Goal: Task Accomplishment & Management: Manage account settings

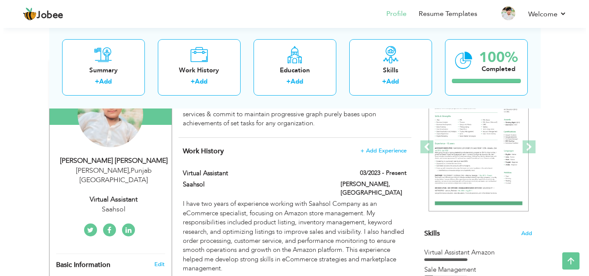
scroll to position [116, 0]
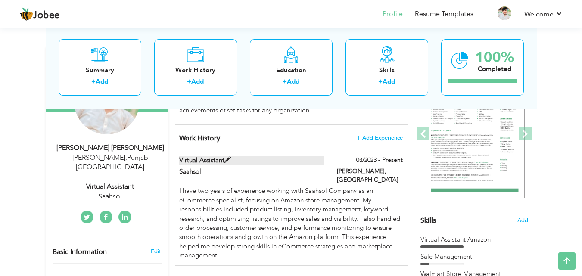
click at [193, 157] on label "Virtual Assistant" at bounding box center [251, 160] width 145 height 9
type input "Virtual Assistant"
type input "Saahsol"
type input "03/2023"
type input "[GEOGRAPHIC_DATA]"
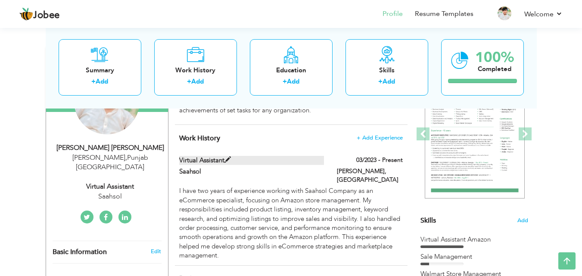
type input "[PERSON_NAME]"
checkbox input "true"
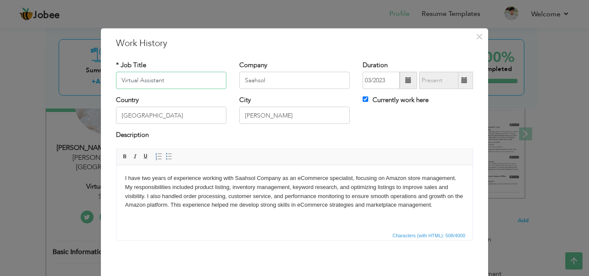
drag, startPoint x: 160, startPoint y: 78, endPoint x: 117, endPoint y: 82, distance: 43.3
click at [117, 82] on input "Virtual Assistant" at bounding box center [171, 80] width 110 height 17
drag, startPoint x: 266, startPoint y: 83, endPoint x: 241, endPoint y: 81, distance: 25.0
click at [241, 81] on input "Saahsol" at bounding box center [294, 80] width 110 height 17
